Goal: Transaction & Acquisition: Purchase product/service

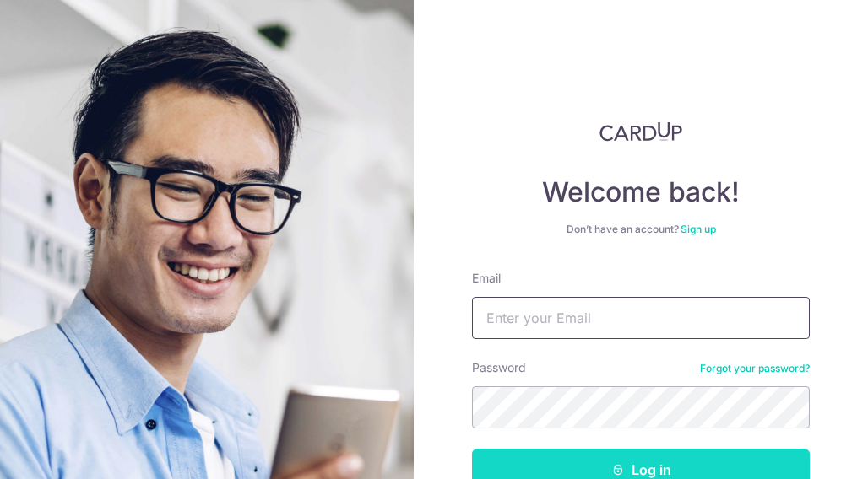
type input "[PERSON_NAME][EMAIL_ADDRESS][DOMAIN_NAME]"
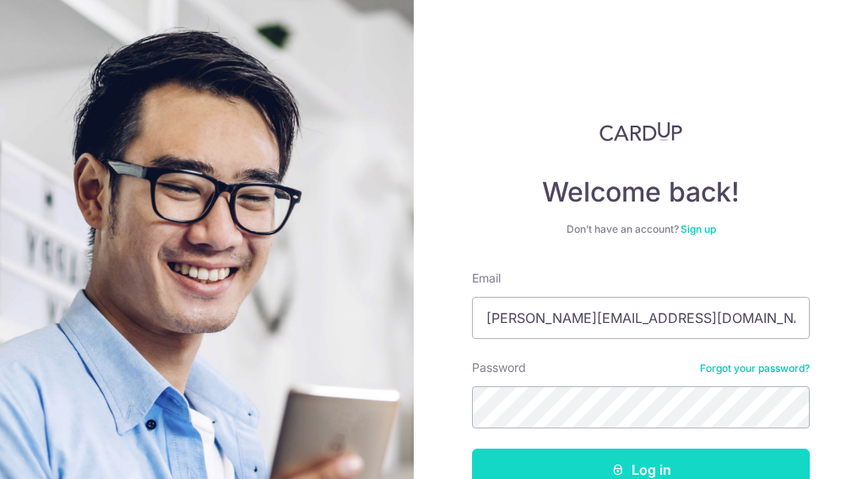
click at [628, 461] on button "Log in" at bounding box center [641, 470] width 338 height 42
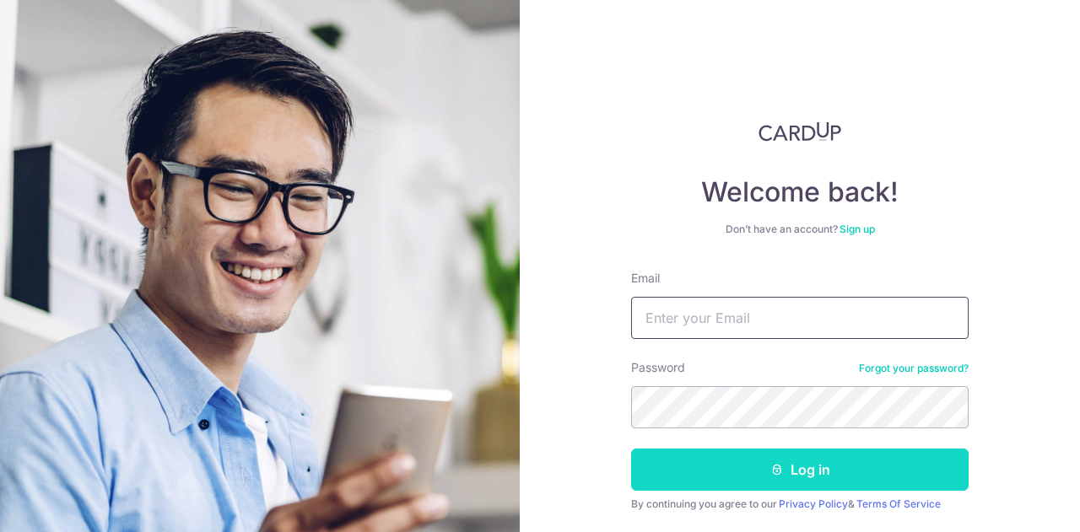
type input "[PERSON_NAME][EMAIL_ADDRESS][DOMAIN_NAME]"
click at [800, 457] on button "Log in" at bounding box center [800, 470] width 338 height 42
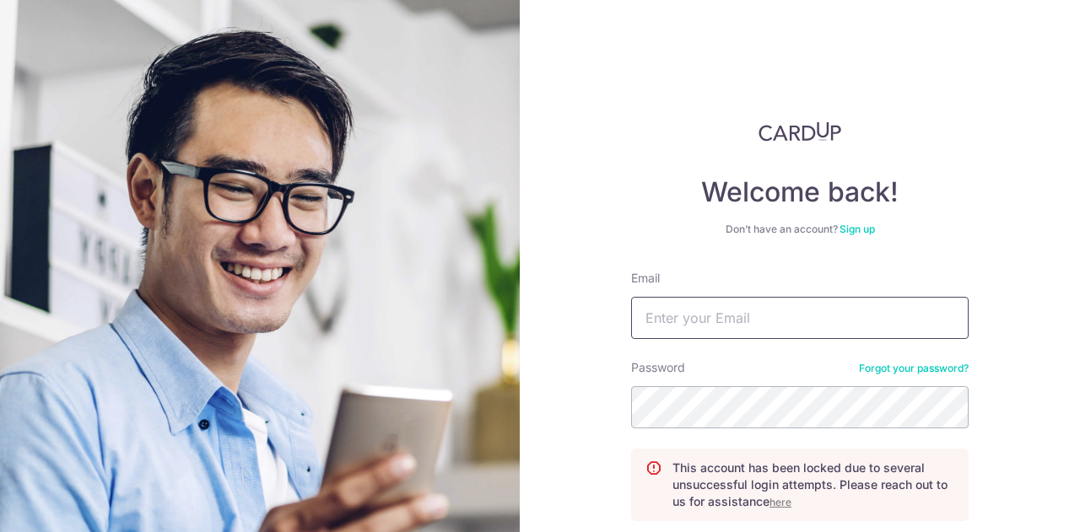
type input "[PERSON_NAME][EMAIL_ADDRESS][DOMAIN_NAME]"
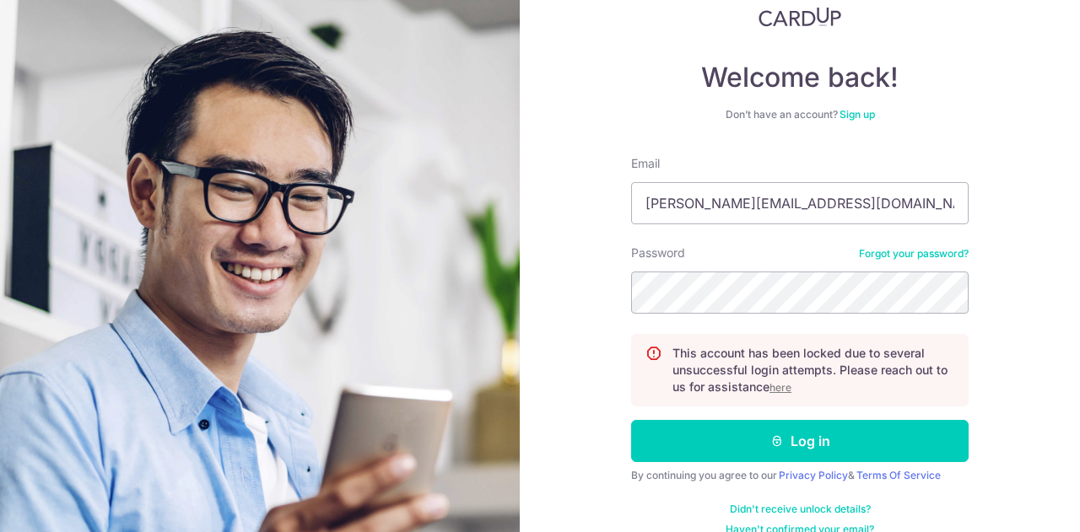
scroll to position [118, 0]
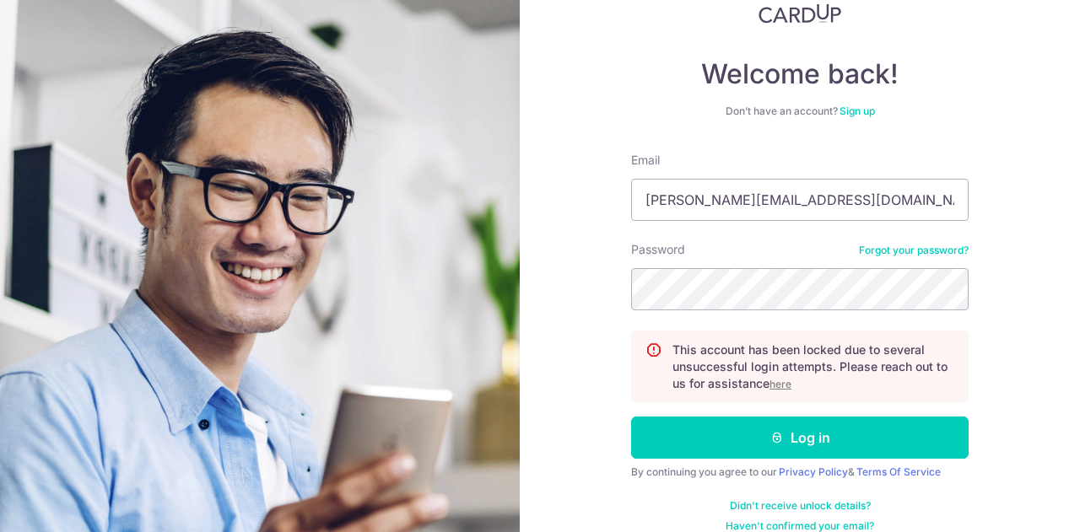
click at [778, 382] on u "here" at bounding box center [781, 384] width 22 height 13
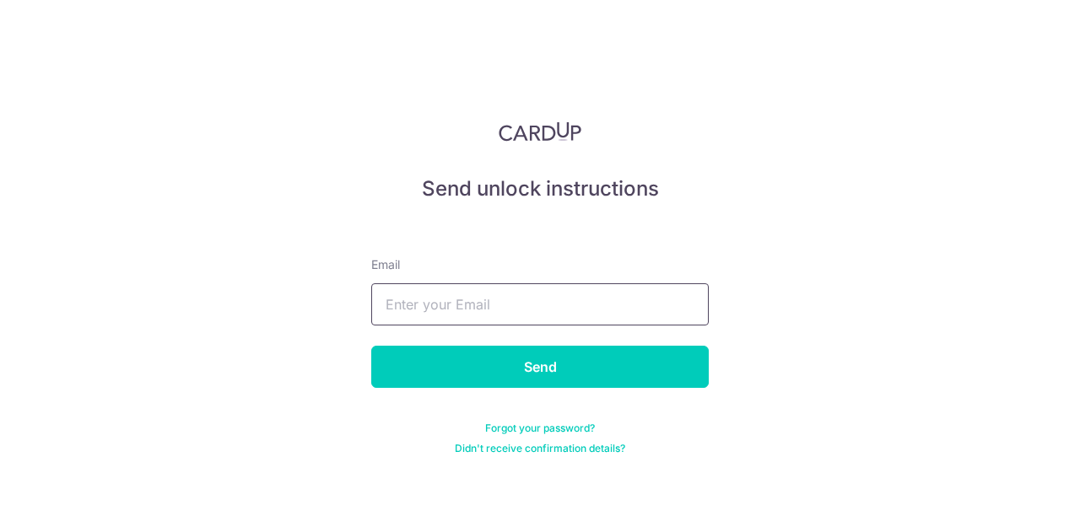
click at [407, 306] on input "text" at bounding box center [540, 305] width 338 height 42
type input "[PERSON_NAME][EMAIL_ADDRESS][DOMAIN_NAME]"
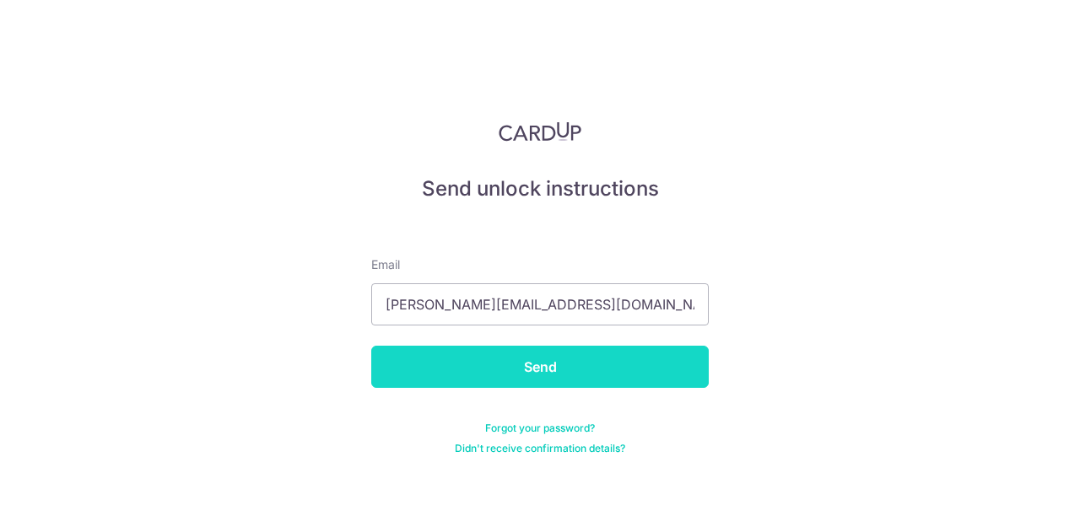
click at [537, 370] on input "Send" at bounding box center [540, 367] width 338 height 42
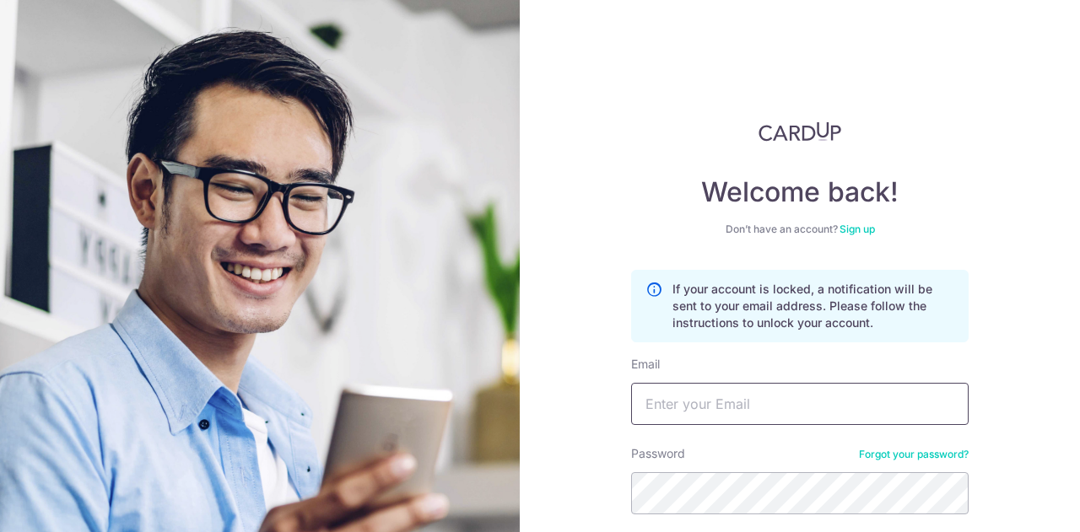
type input "[PERSON_NAME][EMAIL_ADDRESS][DOMAIN_NAME]"
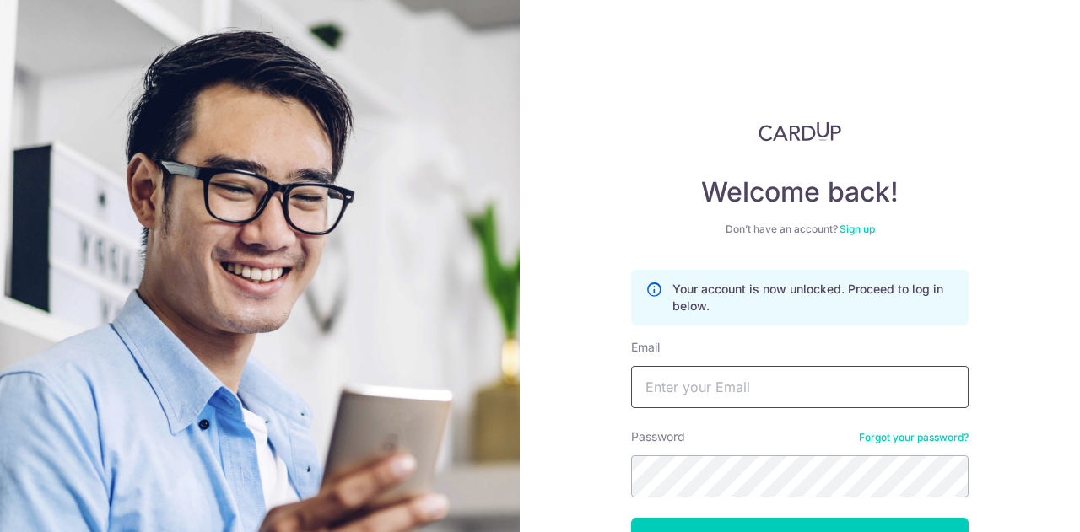
type input "andy@eurosportsauto.com.sg"
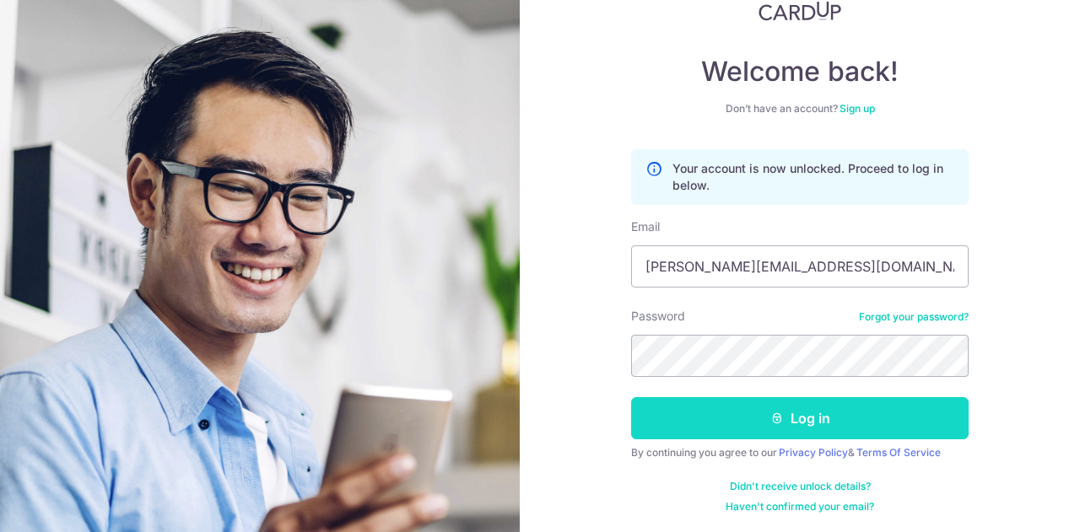
click at [785, 414] on button "Log in" at bounding box center [800, 418] width 338 height 42
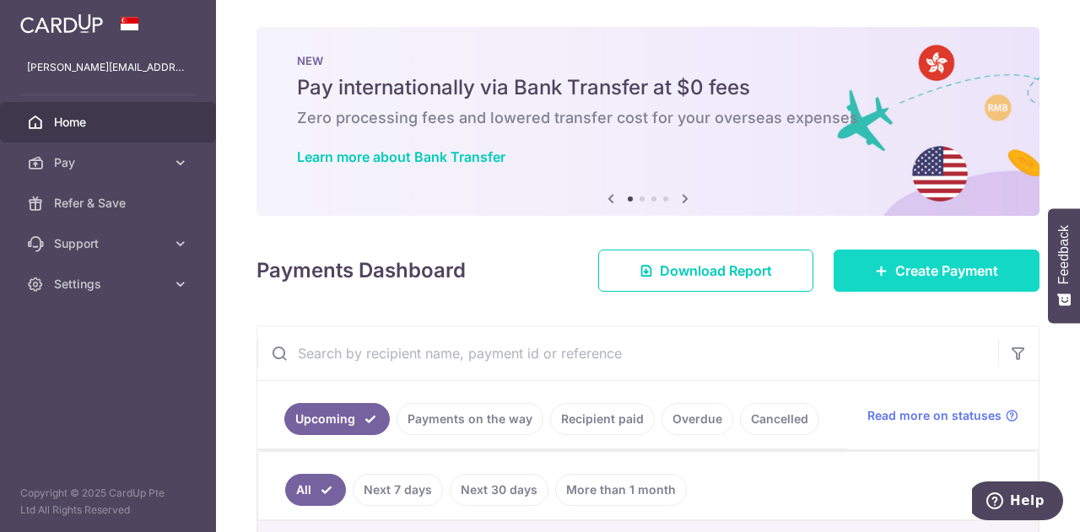
click at [896, 266] on span "Create Payment" at bounding box center [946, 271] width 103 height 20
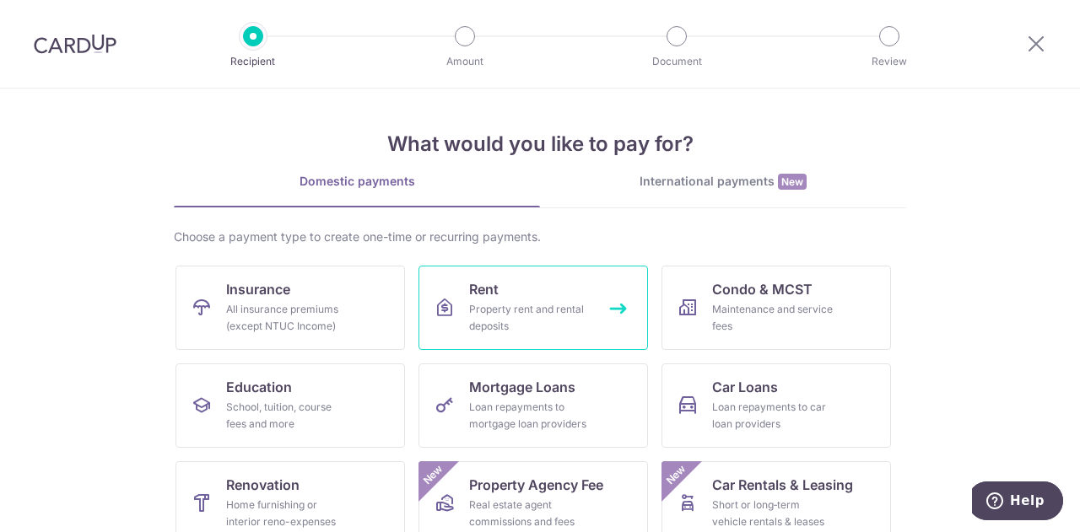
click at [513, 322] on div "Property rent and rental deposits" at bounding box center [530, 318] width 122 height 34
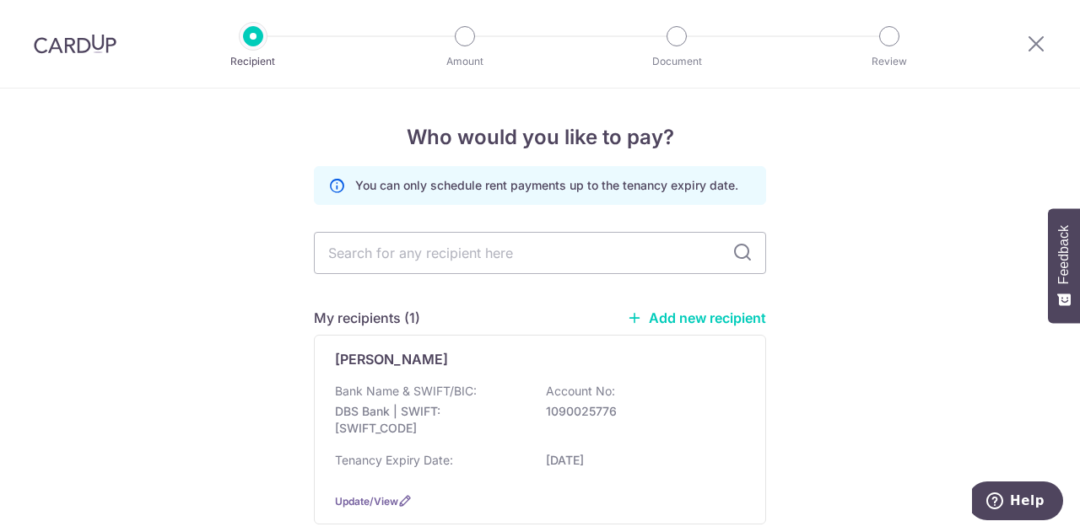
scroll to position [96, 0]
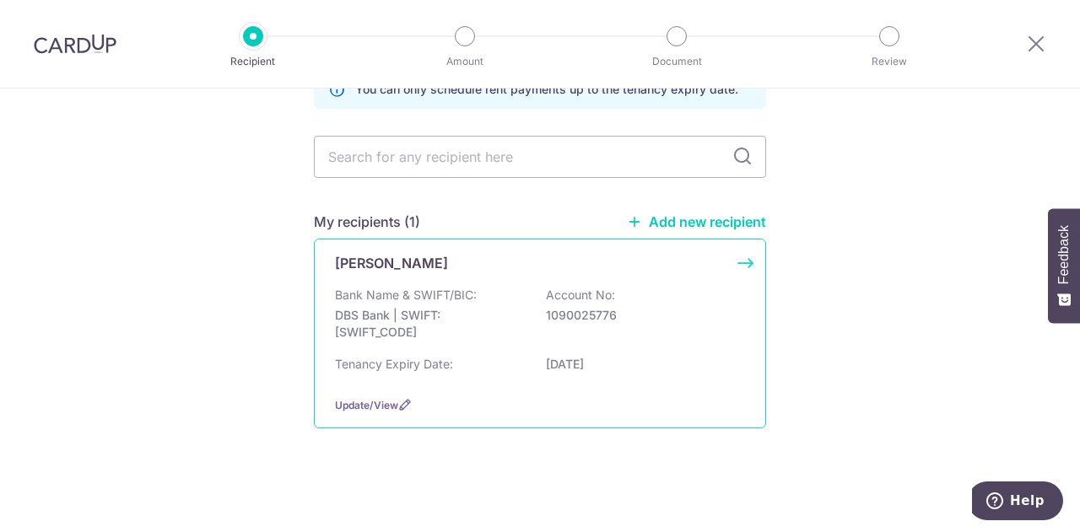
click at [386, 316] on p "DBS Bank | SWIFT: [SWIFT_CODE]" at bounding box center [429, 324] width 189 height 34
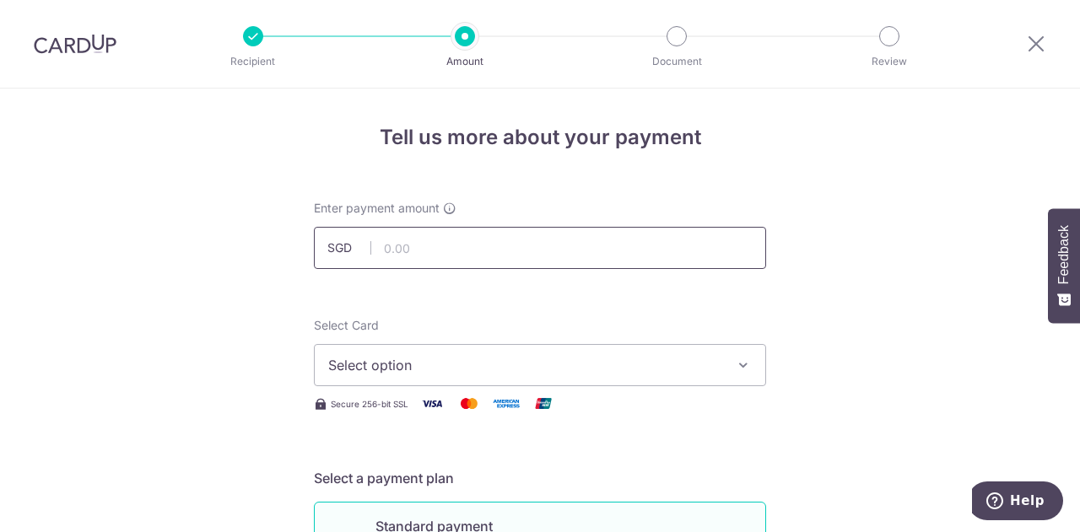
click at [385, 247] on input "text" at bounding box center [540, 248] width 452 height 42
type input "8"
click at [399, 253] on input "text" at bounding box center [540, 248] width 452 height 42
type input "9,500.00"
click at [441, 376] on button "Select option" at bounding box center [540, 365] width 452 height 42
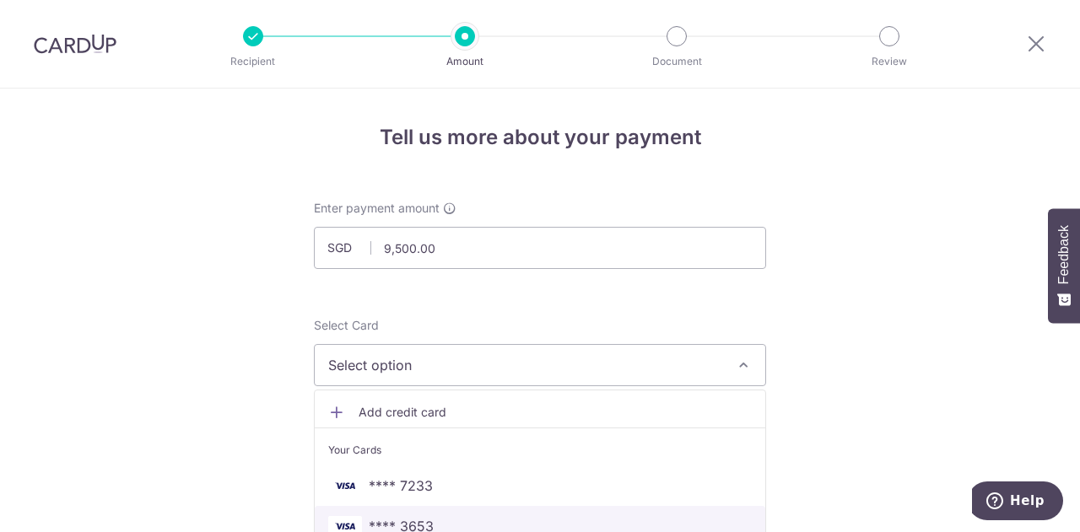
click at [424, 518] on span "**** 3653" at bounding box center [401, 526] width 65 height 20
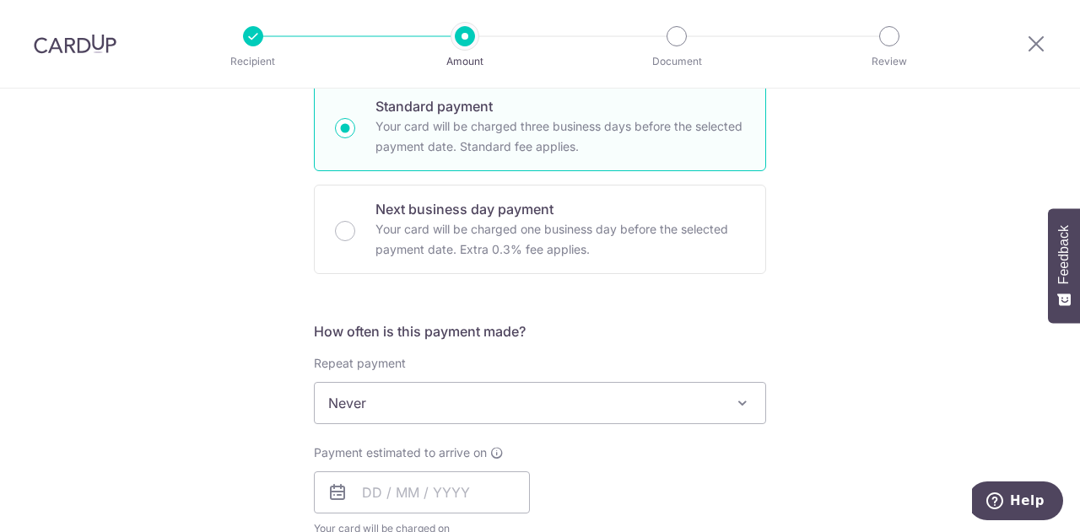
scroll to position [426, 0]
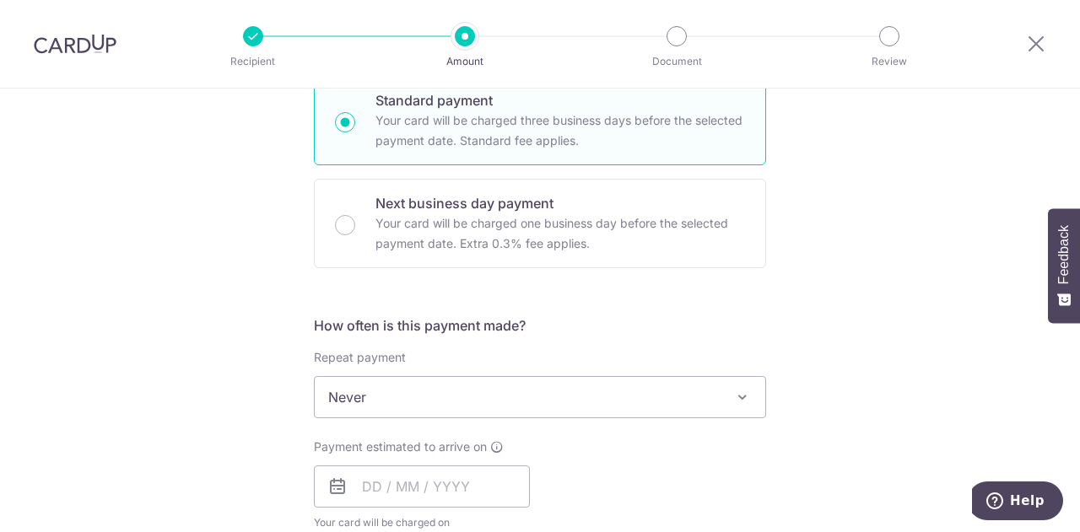
drag, startPoint x: 1079, startPoint y: 293, endPoint x: 1079, endPoint y: 325, distance: 32.1
click at [1079, 325] on body "Recipient Amount Document Review Tell us more about your payment Enter payment …" at bounding box center [540, 266] width 1080 height 532
click at [327, 489] on icon at bounding box center [337, 487] width 20 height 20
click at [338, 485] on icon at bounding box center [337, 487] width 20 height 20
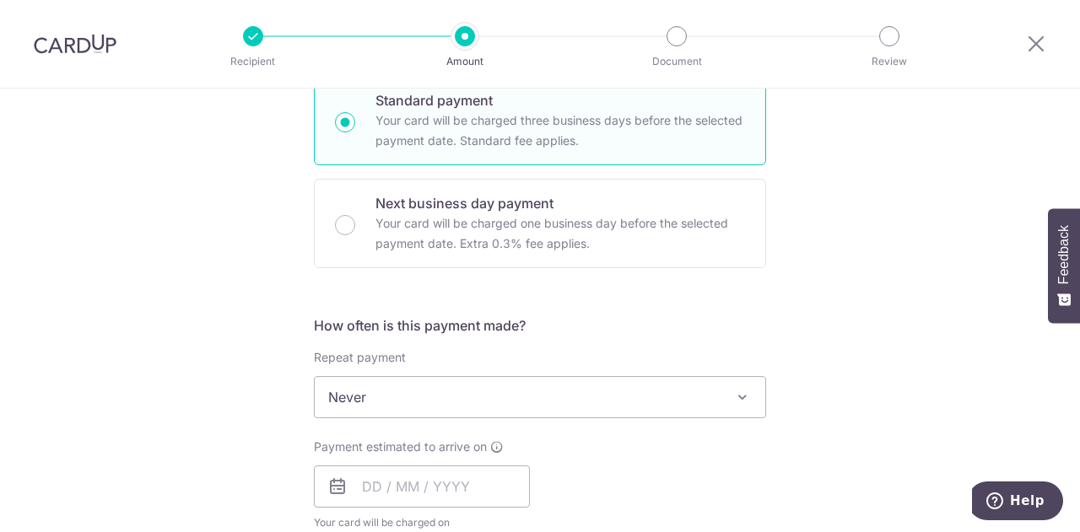
click at [338, 485] on icon at bounding box center [337, 487] width 20 height 20
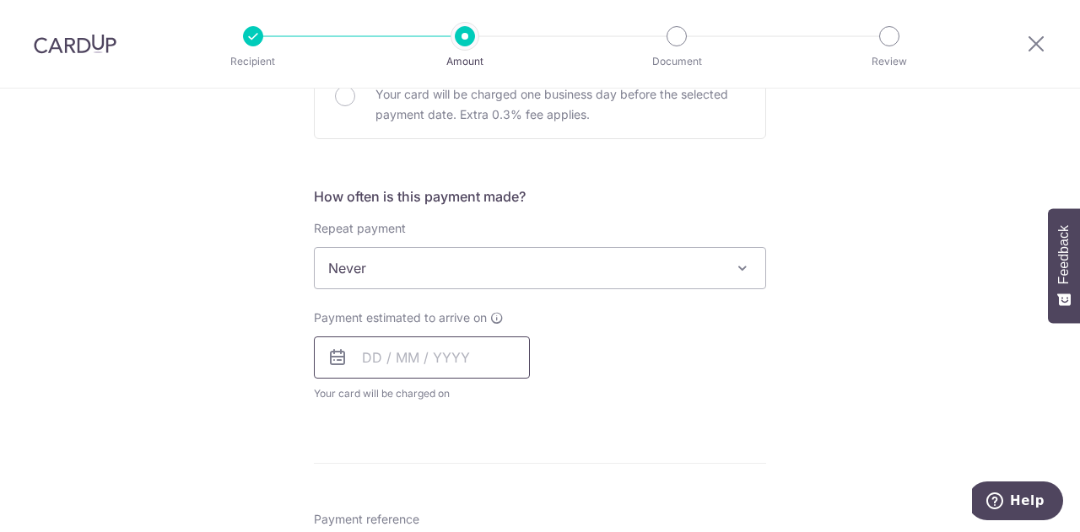
click at [405, 362] on input "text" at bounding box center [422, 358] width 216 height 42
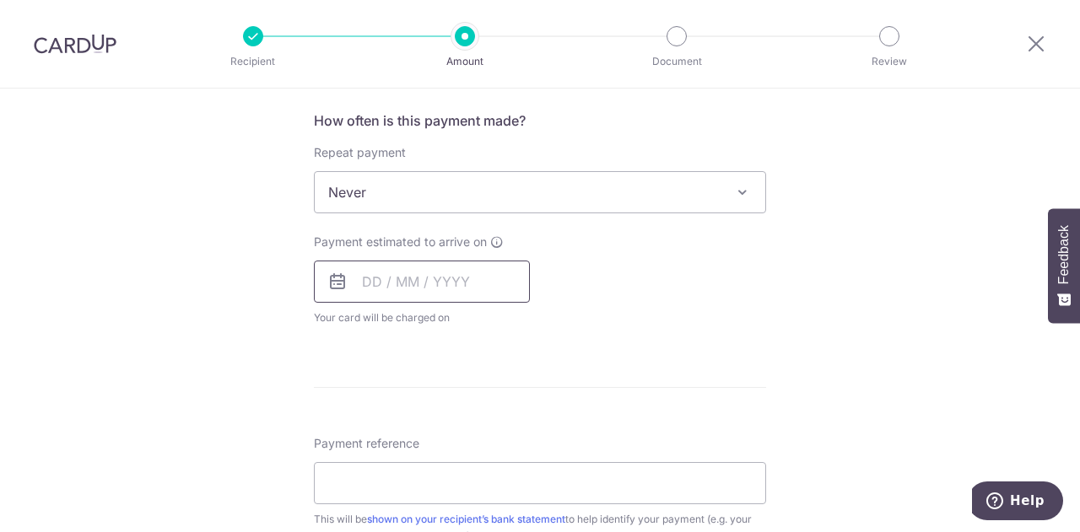
scroll to position [630, 0]
click at [372, 275] on input "text" at bounding box center [422, 283] width 216 height 42
click at [331, 286] on icon at bounding box center [337, 283] width 20 height 20
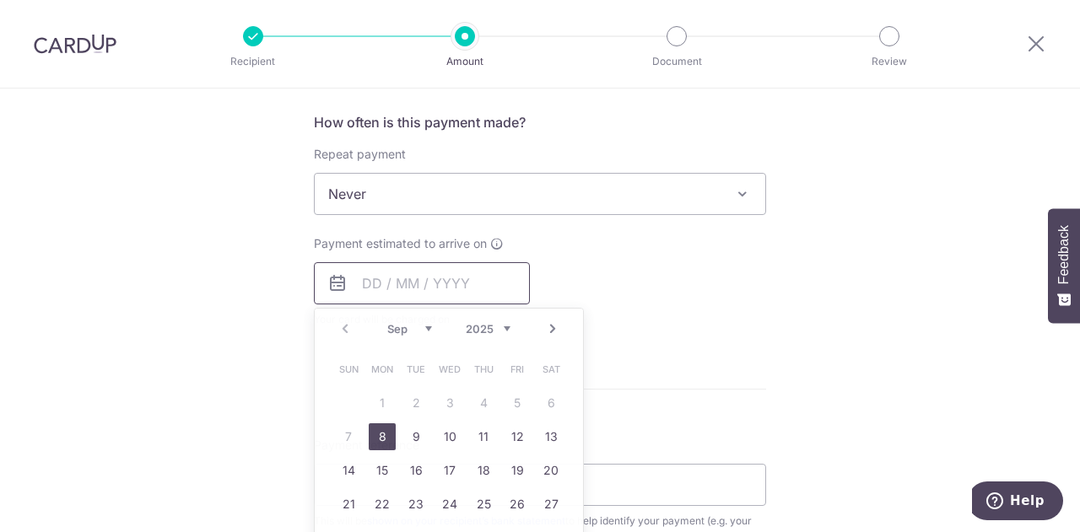
click at [364, 287] on input "text" at bounding box center [422, 283] width 216 height 42
click at [370, 436] on link "8" at bounding box center [382, 437] width 27 height 27
type input "08/09/2025"
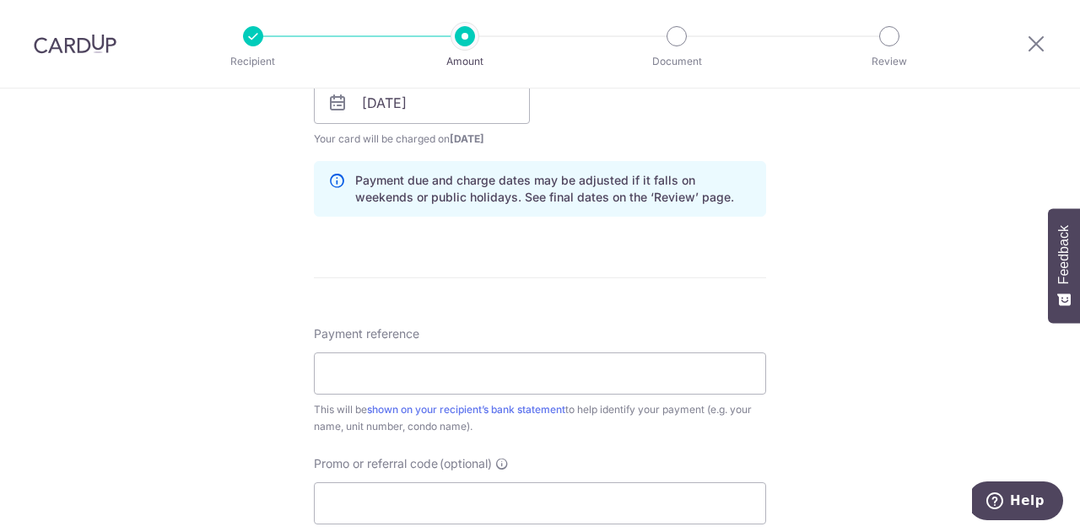
scroll to position [907, 0]
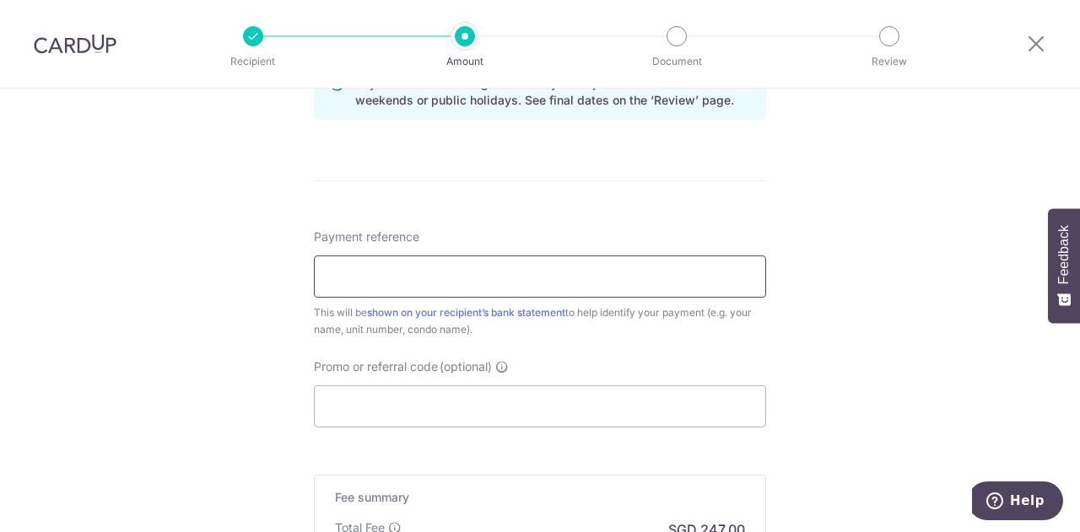
click at [361, 267] on input "Payment reference" at bounding box center [540, 277] width 452 height 42
click at [483, 274] on input "Andy Goh Rental August 2025" at bounding box center [540, 277] width 452 height 42
type input "Andy Goh Rental Sept 2025"
click at [371, 418] on input "Promo or referral code (optional)" at bounding box center [540, 407] width 452 height 42
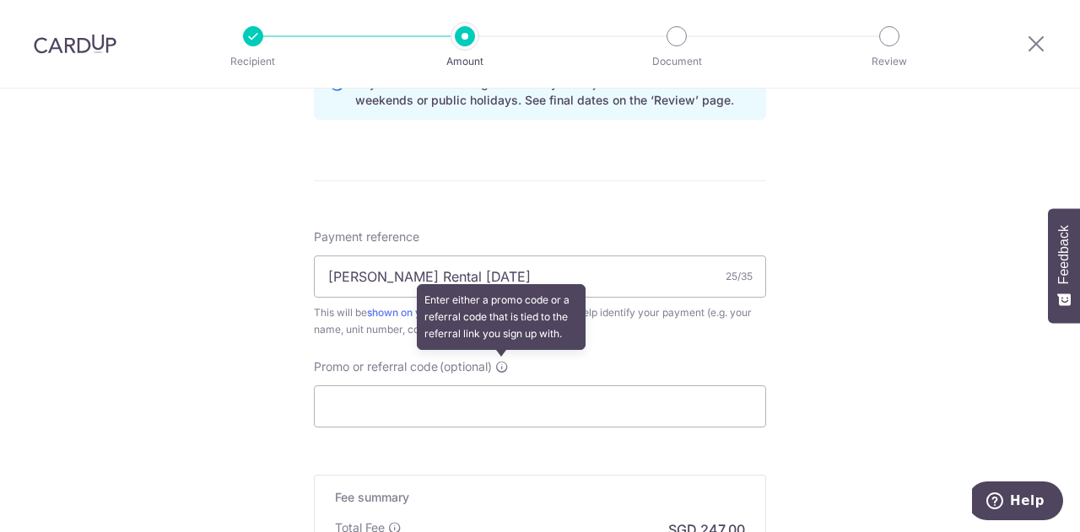
click at [498, 365] on icon at bounding box center [502, 367] width 14 height 14
click at [498, 386] on input "Promo or referral code (optional) Enter either a promo code or a referral code …" at bounding box center [540, 407] width 452 height 42
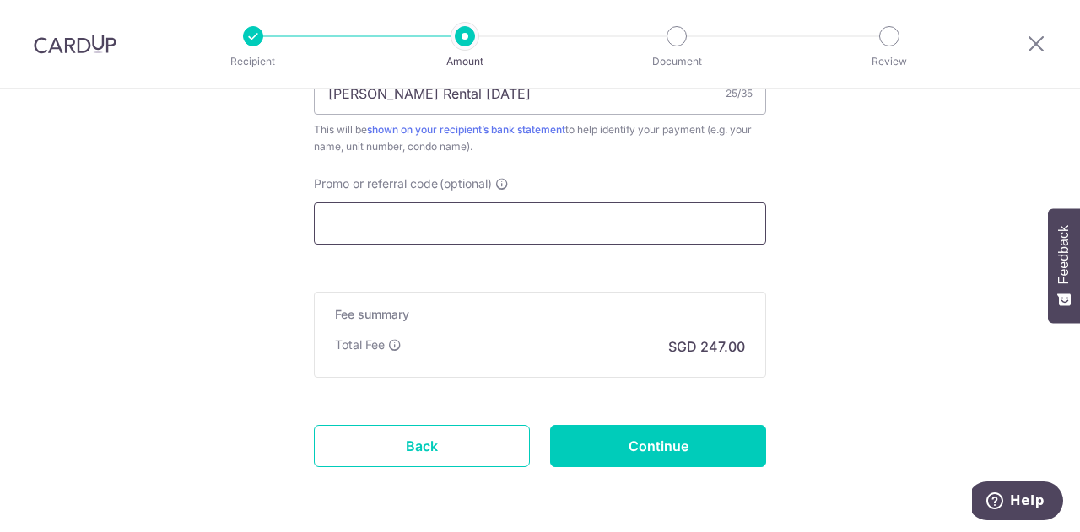
scroll to position [1148, 0]
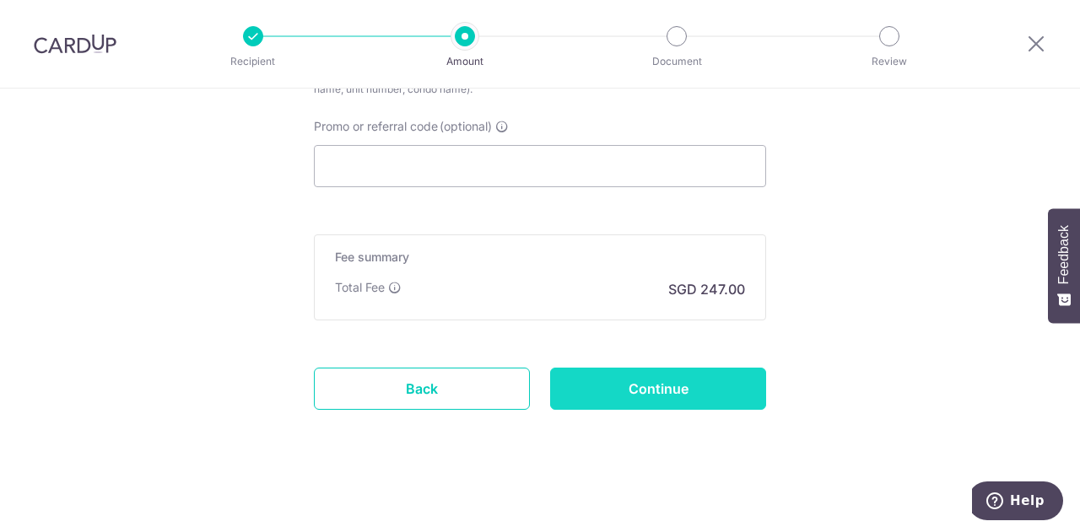
click at [665, 376] on input "Continue" at bounding box center [658, 389] width 216 height 42
type input "Create Schedule"
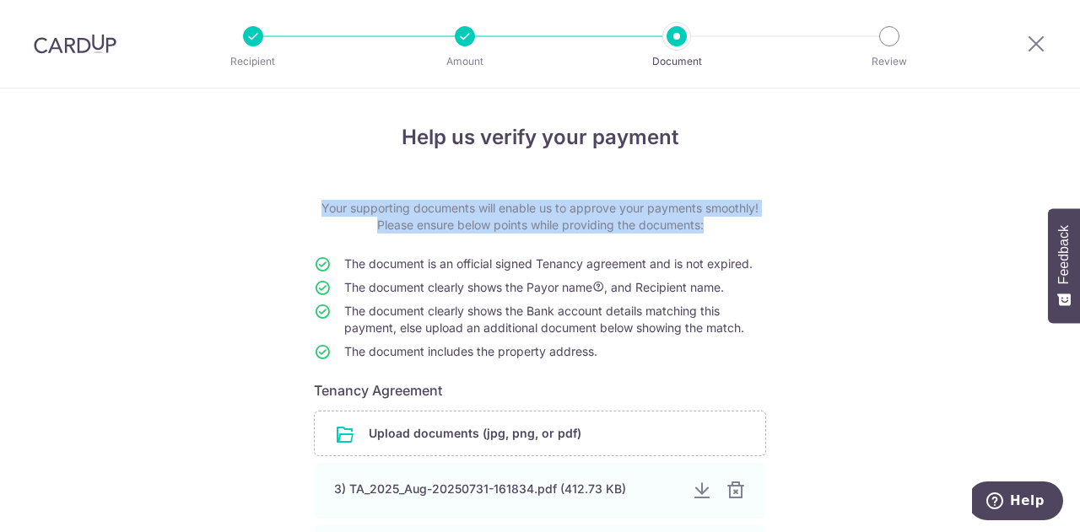
drag, startPoint x: 1071, startPoint y: 111, endPoint x: 960, endPoint y: 368, distance: 280.5
click at [964, 369] on div "Help us verify your payment Your supporting documents will enable us to approve…" at bounding box center [540, 458] width 1080 height 739
click at [959, 367] on div "Help us verify your payment Your supporting documents will enable us to approve…" at bounding box center [540, 458] width 1080 height 739
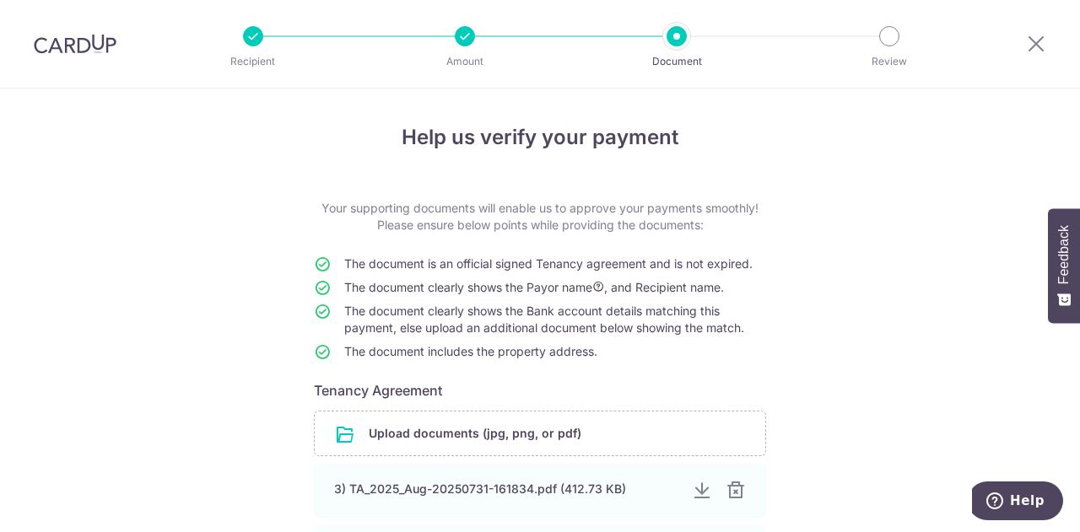
scroll to position [294, 0]
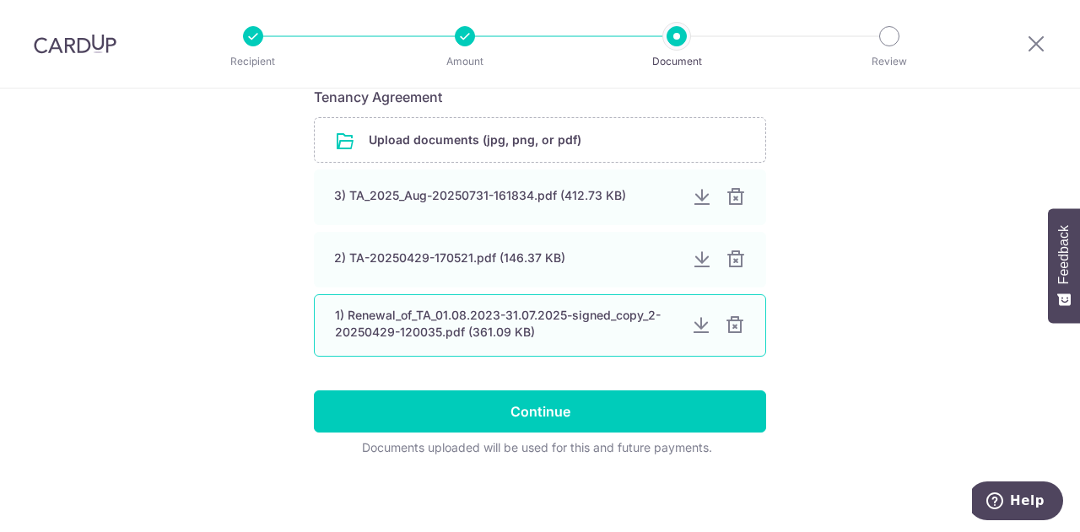
click at [403, 318] on div "1) Renewal_of_TA_01.08.2023-31.07.2025-signed_copy_2-20250429-120035.pdf (361.0…" at bounding box center [506, 324] width 343 height 34
click at [699, 323] on div at bounding box center [701, 326] width 20 height 20
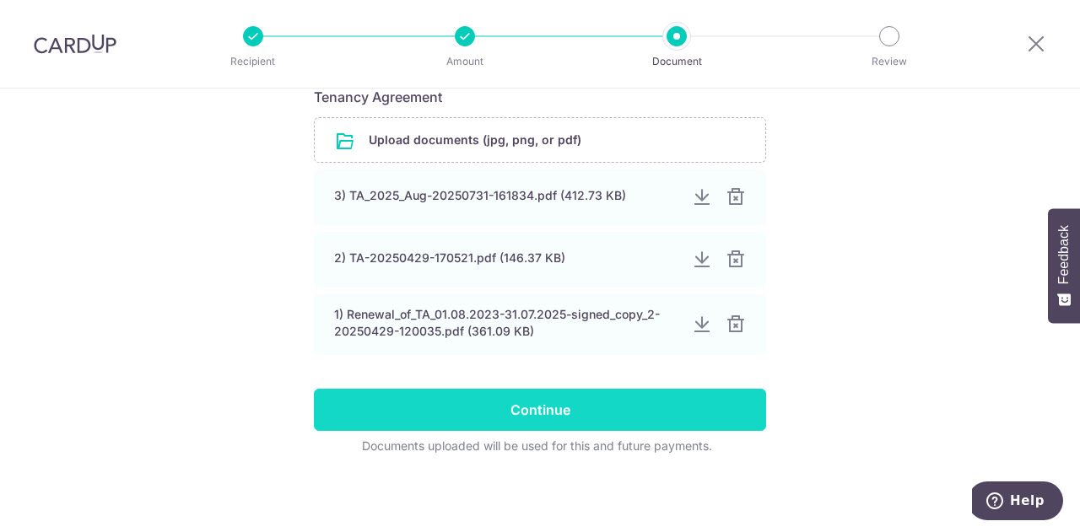
click at [545, 409] on input "Continue" at bounding box center [540, 410] width 452 height 42
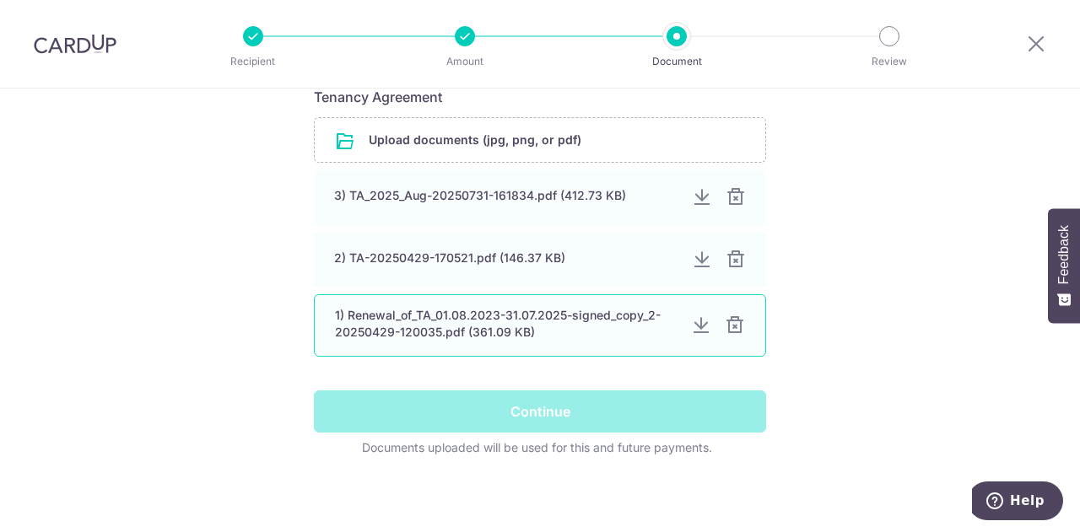
click at [490, 330] on div "1) Renewal_of_TA_01.08.2023-31.07.2025-signed_copy_2-20250429-120035.pdf (361.0…" at bounding box center [506, 324] width 343 height 34
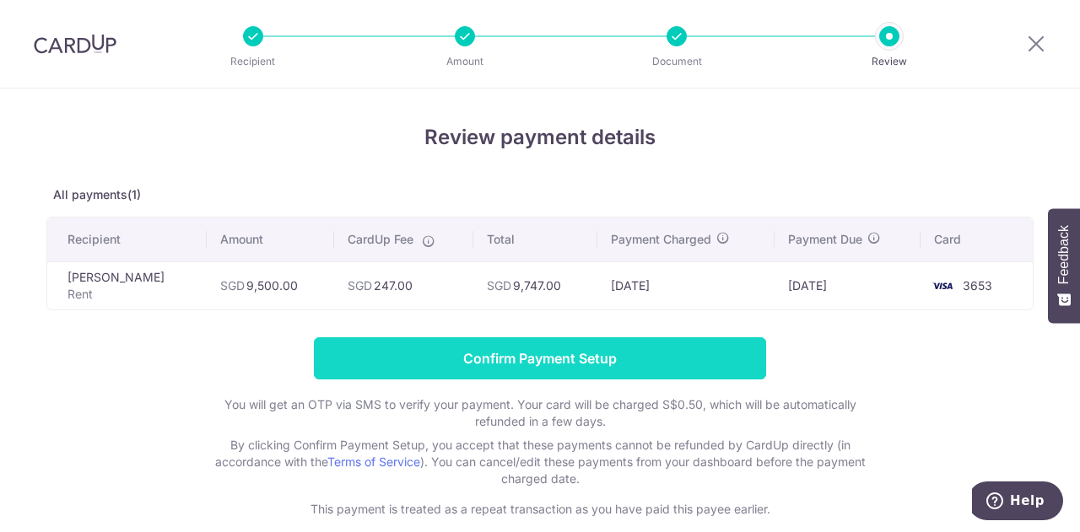
click at [476, 352] on input "Confirm Payment Setup" at bounding box center [540, 359] width 452 height 42
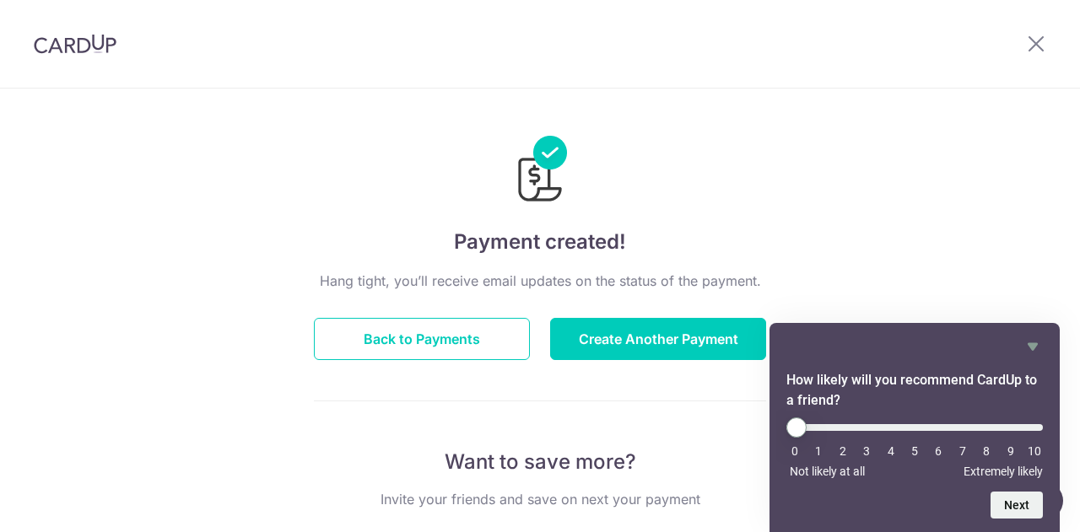
click at [1034, 453] on li "10" at bounding box center [1034, 452] width 17 height 14
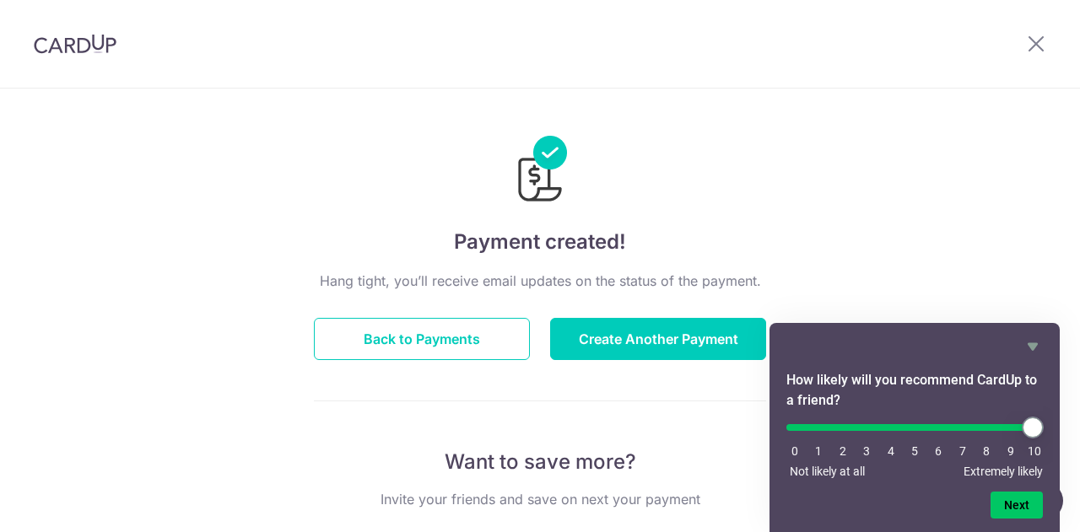
drag, startPoint x: 797, startPoint y: 423, endPoint x: 1027, endPoint y: 422, distance: 230.4
type input "10"
click at [1027, 424] on input "range" at bounding box center [915, 427] width 257 height 7
click at [1023, 499] on button "Next" at bounding box center [1017, 505] width 52 height 27
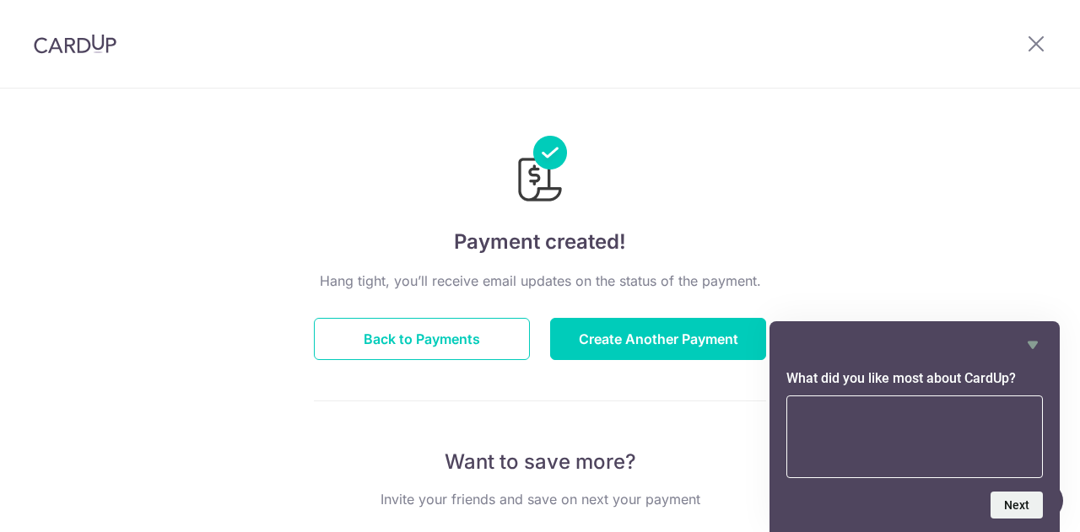
drag, startPoint x: 1030, startPoint y: 336, endPoint x: 1078, endPoint y: 414, distance: 92.5
click at [1078, 414] on body "× Invite your friends via email To Send Invitations Sample From CardUp Subject …" at bounding box center [540, 266] width 1080 height 532
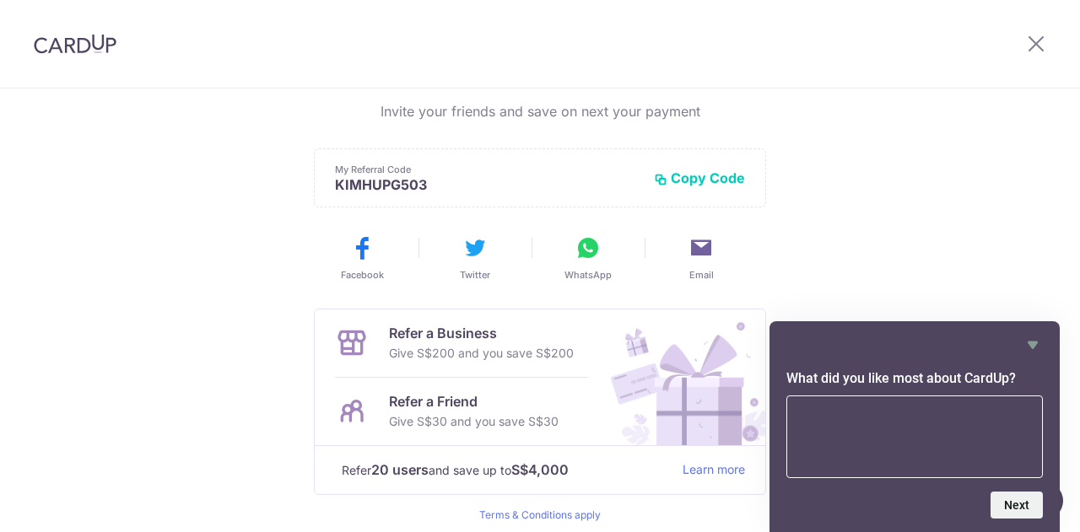
click at [940, 263] on div "Payment created! Hang tight, you’ll receive email updates on the status of the …" at bounding box center [540, 150] width 1080 height 901
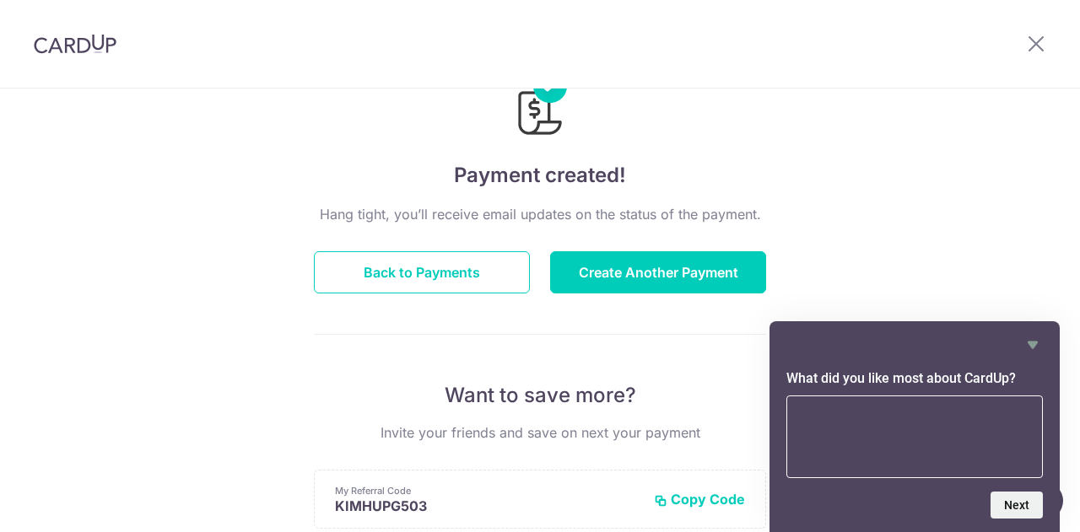
scroll to position [0, 0]
